Goal: Use online tool/utility

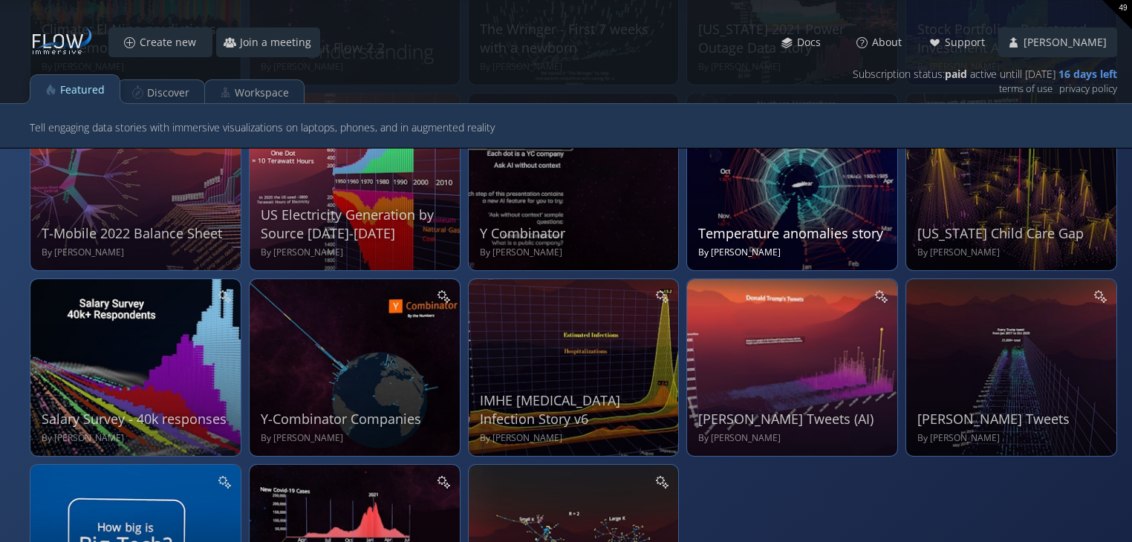
scroll to position [371, 0]
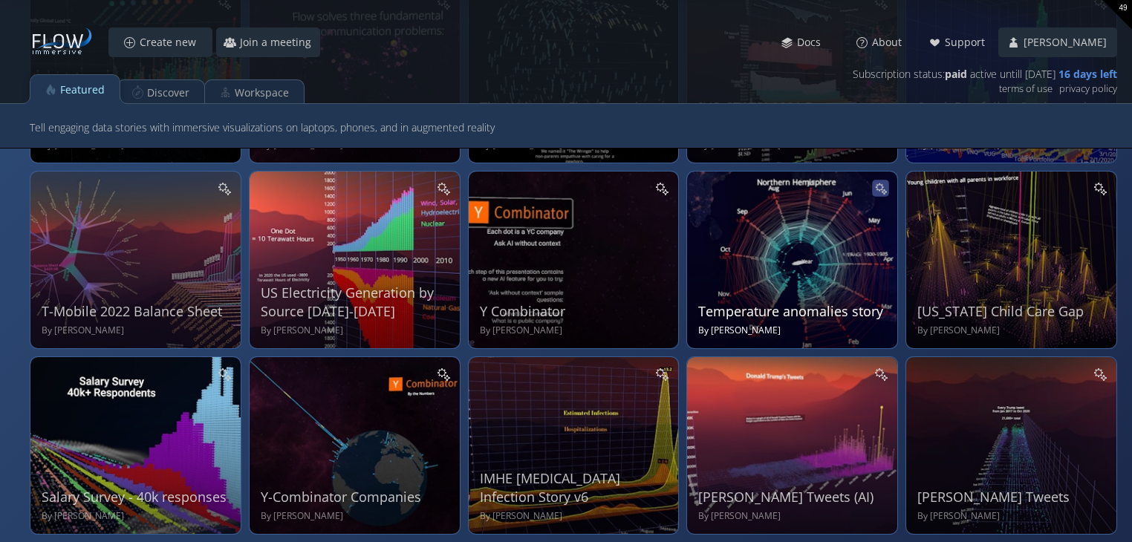
click at [881, 185] on icon at bounding box center [879, 187] width 10 height 10
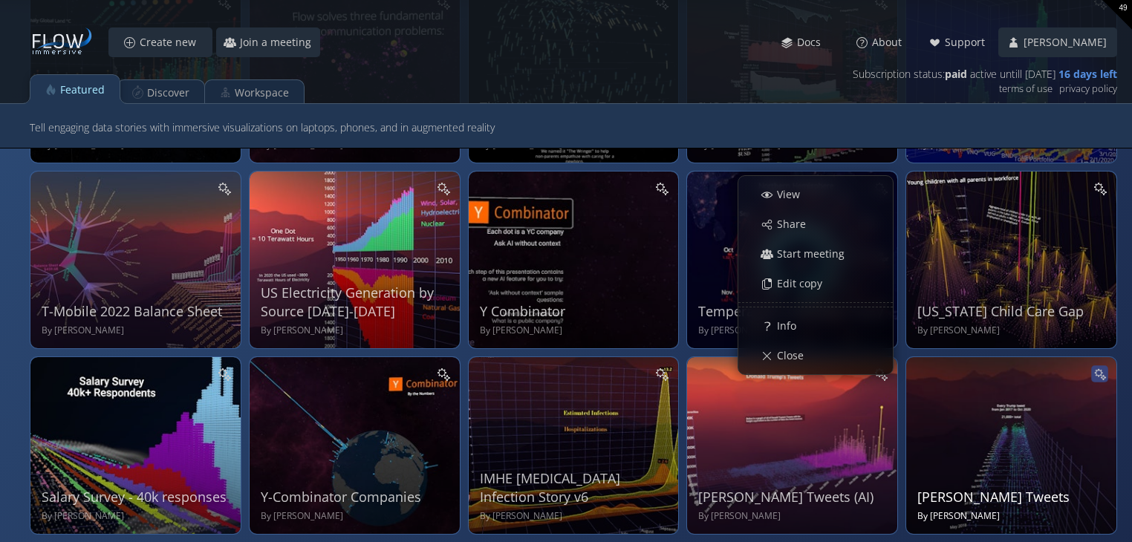
click at [1098, 369] on icon at bounding box center [1099, 373] width 10 height 10
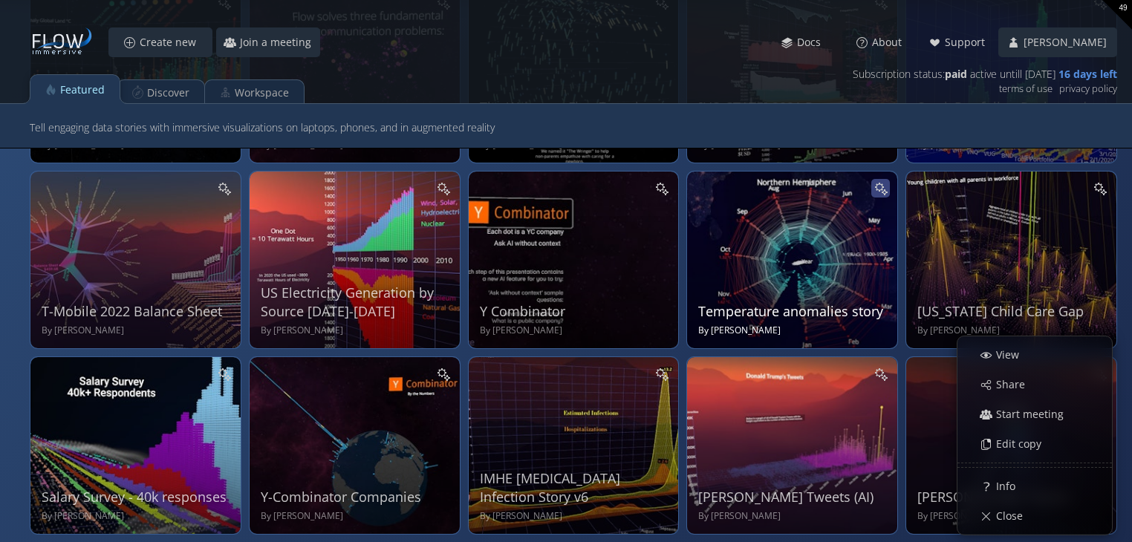
click at [876, 187] on icon at bounding box center [881, 188] width 14 height 14
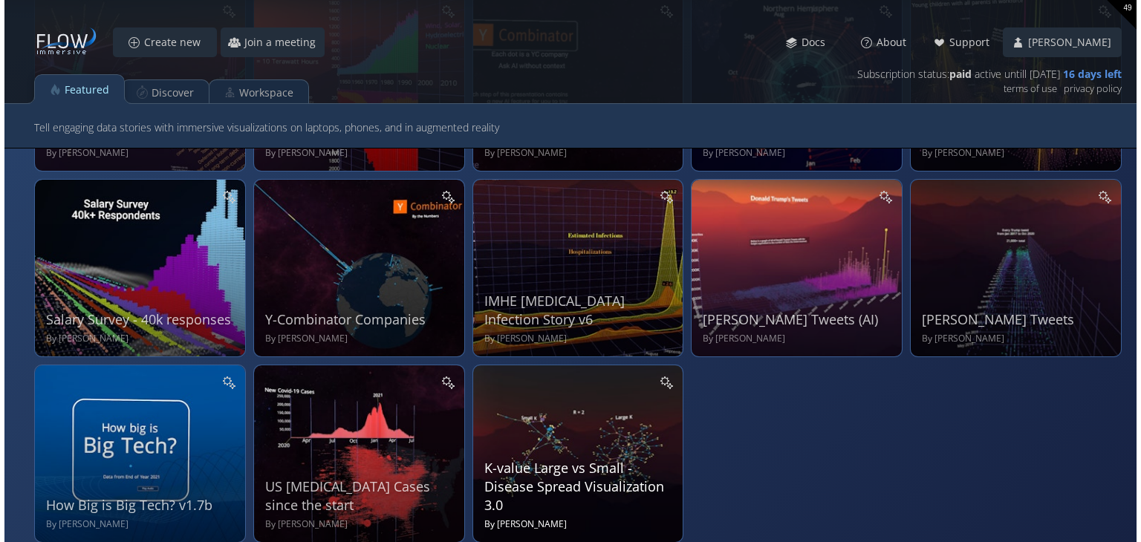
scroll to position [565, 0]
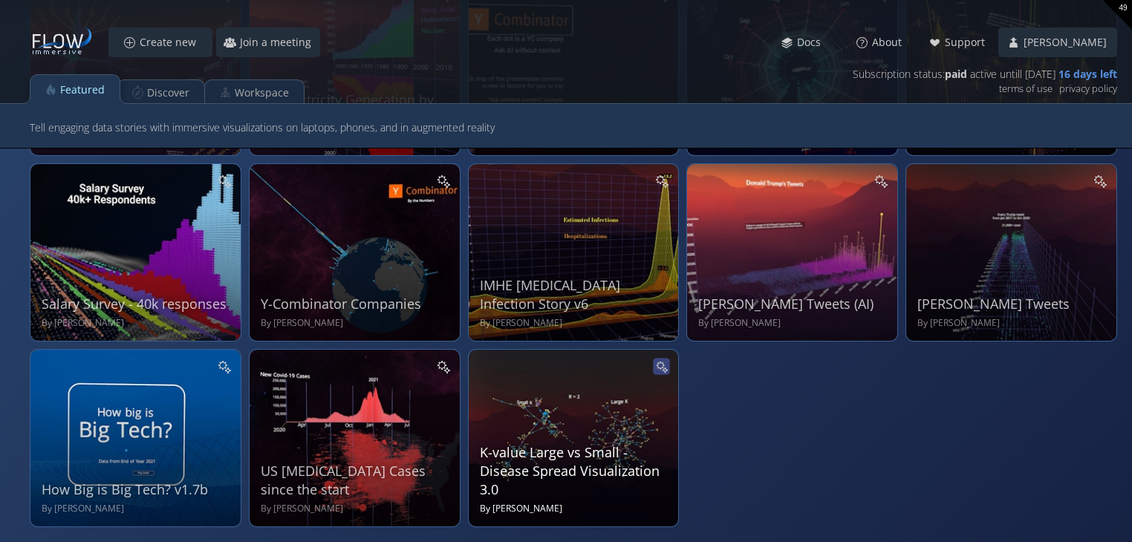
click at [656, 366] on icon at bounding box center [661, 366] width 13 height 13
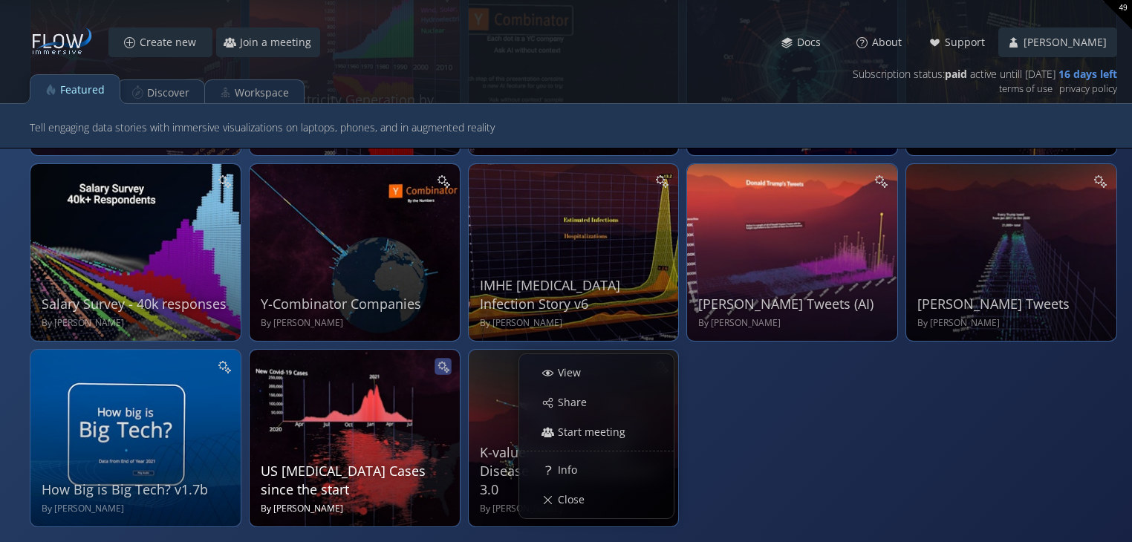
click at [437, 366] on icon at bounding box center [443, 366] width 13 height 13
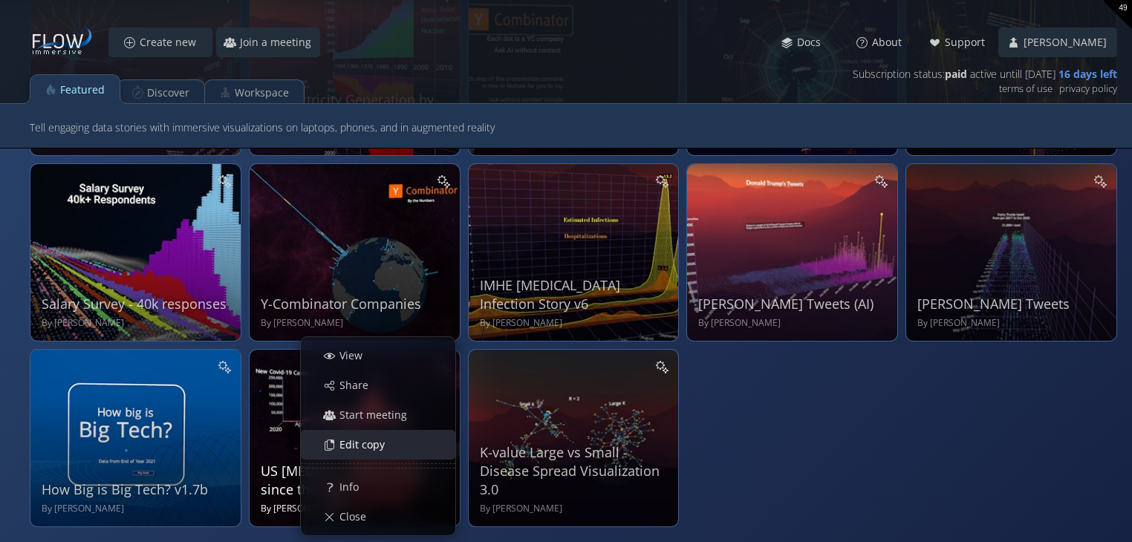
click at [387, 438] on span "Edit copy" at bounding box center [366, 445] width 55 height 15
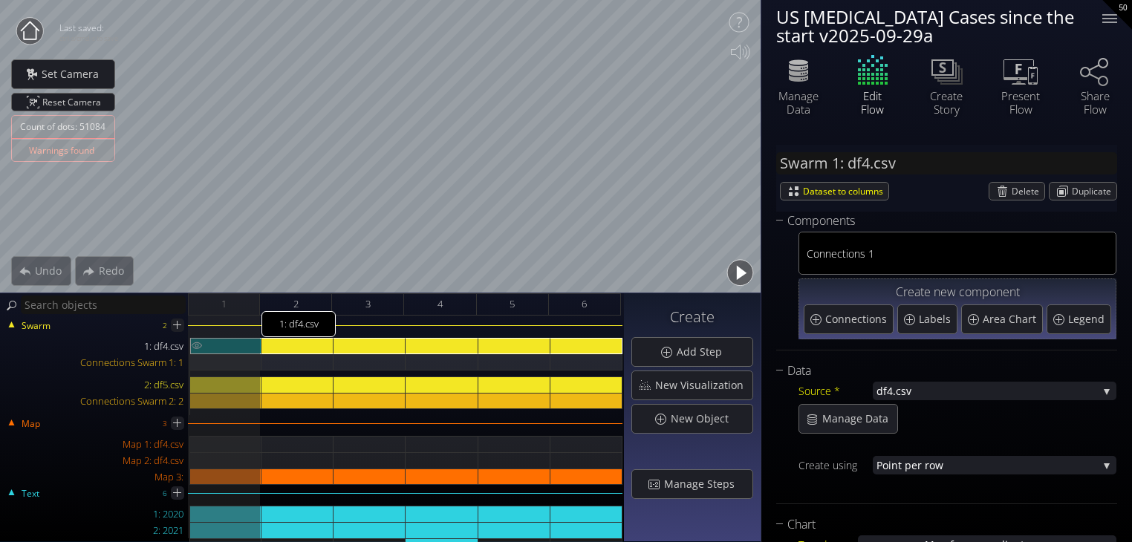
click at [213, 341] on div "1: df4.csv" at bounding box center [225, 346] width 71 height 16
click at [287, 345] on div "1: df4.csv" at bounding box center [297, 346] width 72 height 16
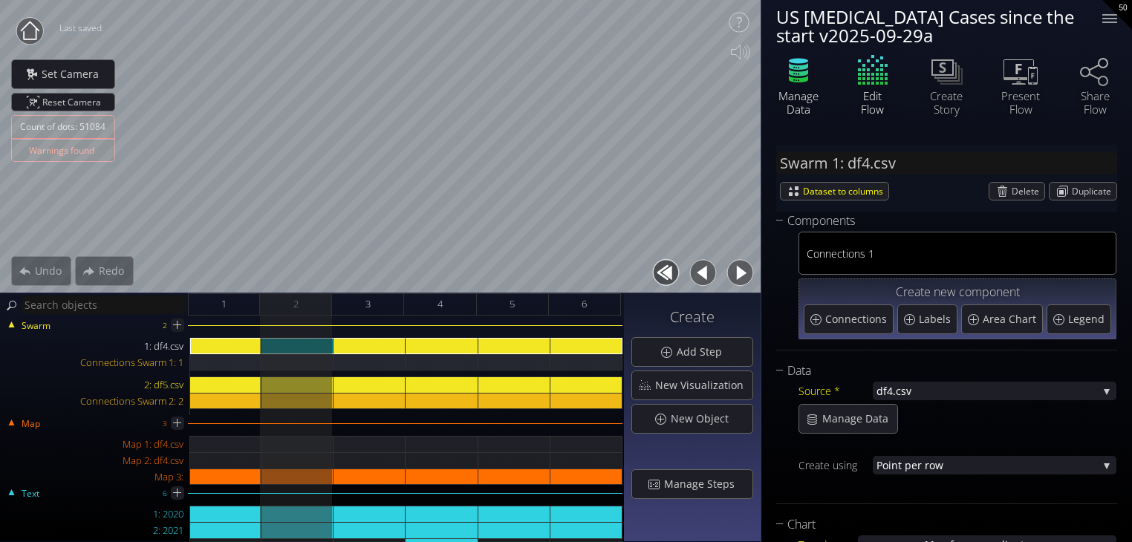
click at [799, 78] on icon at bounding box center [798, 79] width 19 height 7
click at [839, 414] on span "Manage Data" at bounding box center [860, 419] width 76 height 15
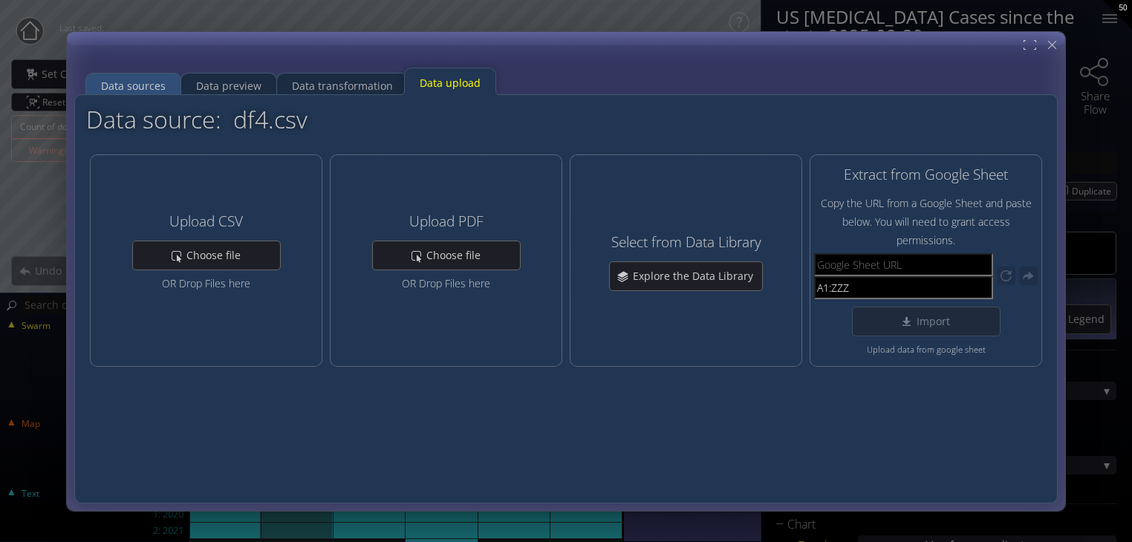
click at [129, 87] on div "Data sources" at bounding box center [133, 85] width 65 height 28
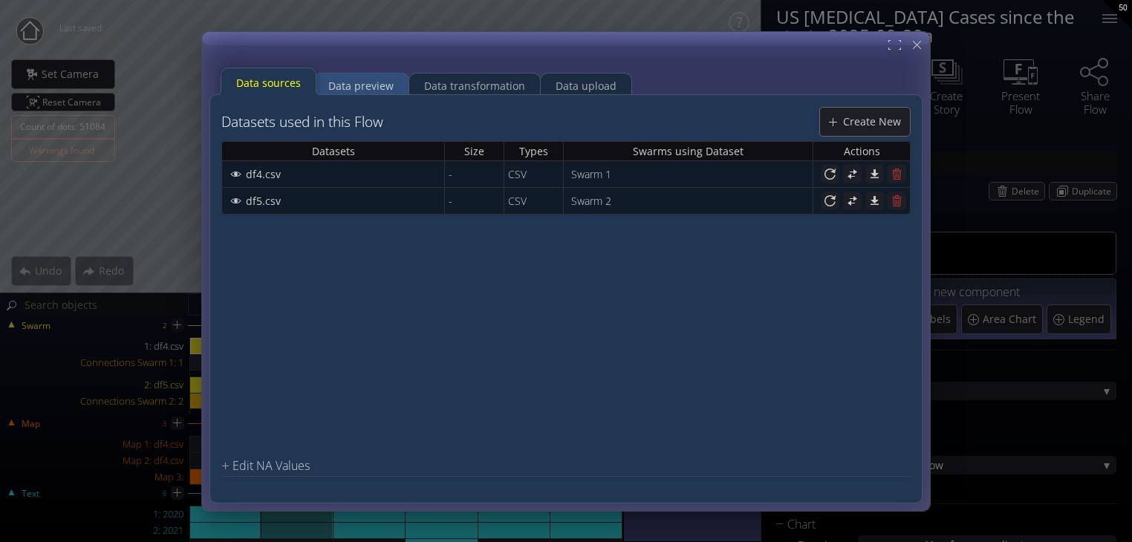
click at [325, 84] on div "Data preview" at bounding box center [360, 85] width 95 height 29
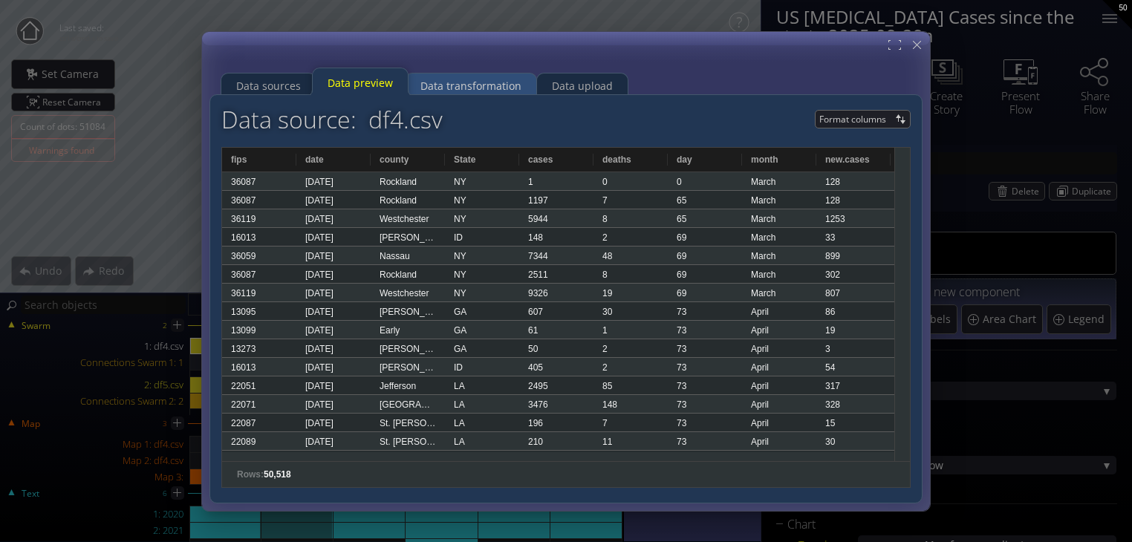
click at [449, 82] on div "Data transformation" at bounding box center [470, 85] width 101 height 28
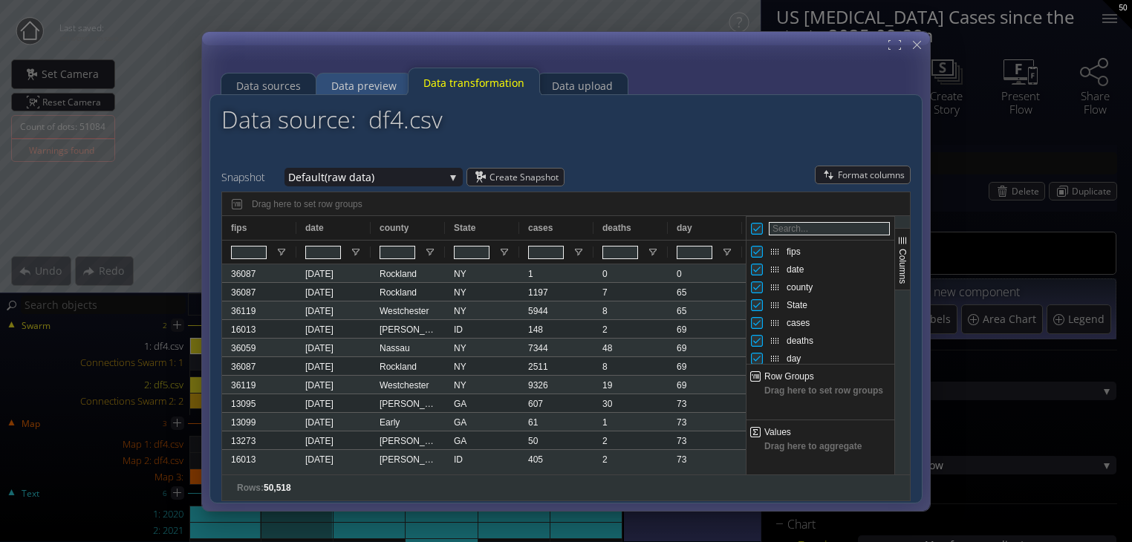
click at [360, 86] on div "Data preview" at bounding box center [363, 85] width 65 height 28
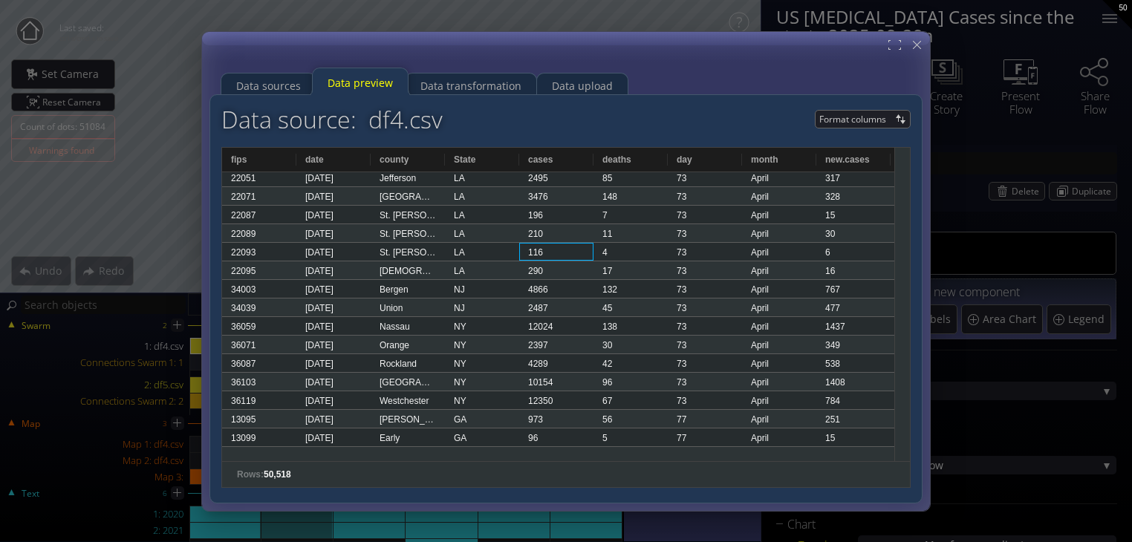
drag, startPoint x: 558, startPoint y: 452, endPoint x: 342, endPoint y: 458, distance: 215.5
click at [342, 458] on div "county State cases" at bounding box center [558, 304] width 672 height 313
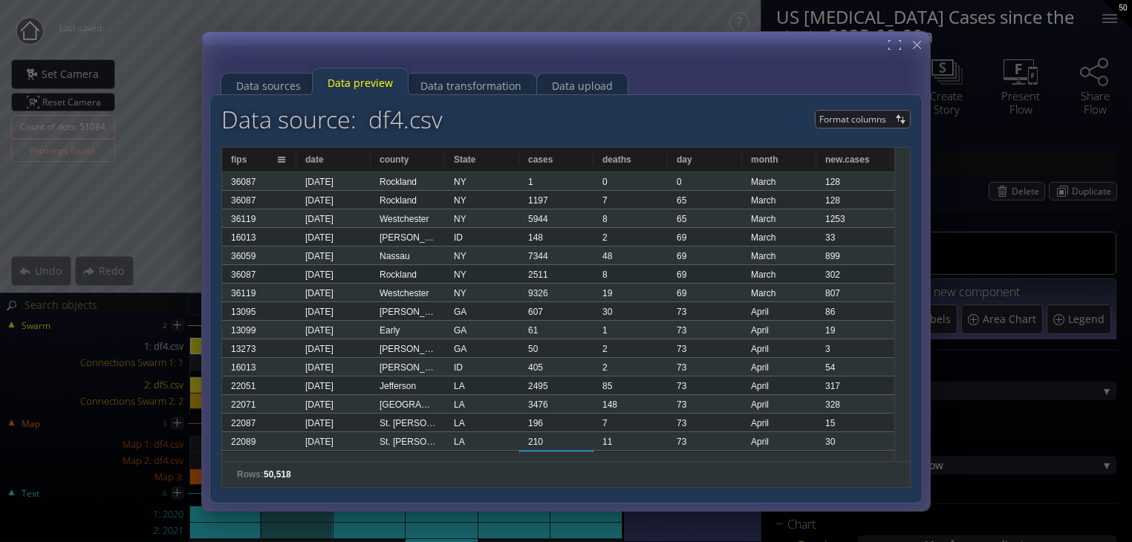
click at [282, 158] on span at bounding box center [282, 160] width 12 height 12
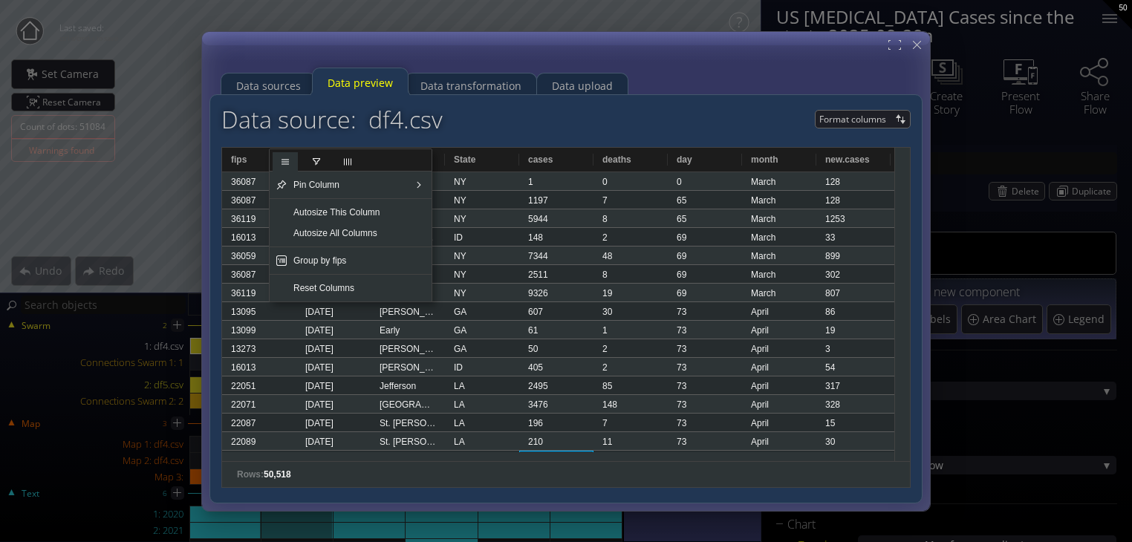
click at [282, 158] on span "general" at bounding box center [285, 162] width 12 height 12
